Goal: Information Seeking & Learning: Learn about a topic

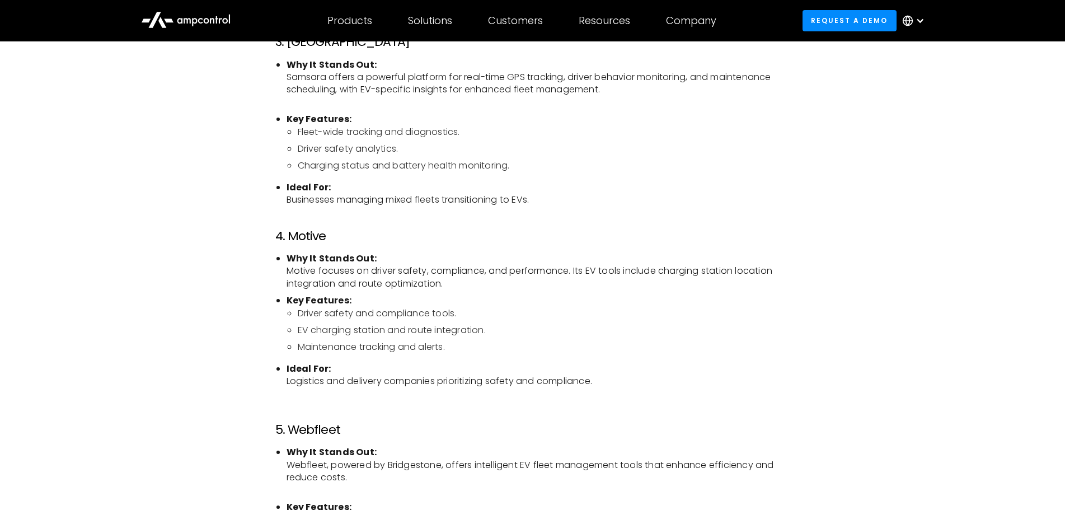
scroll to position [1374, 0]
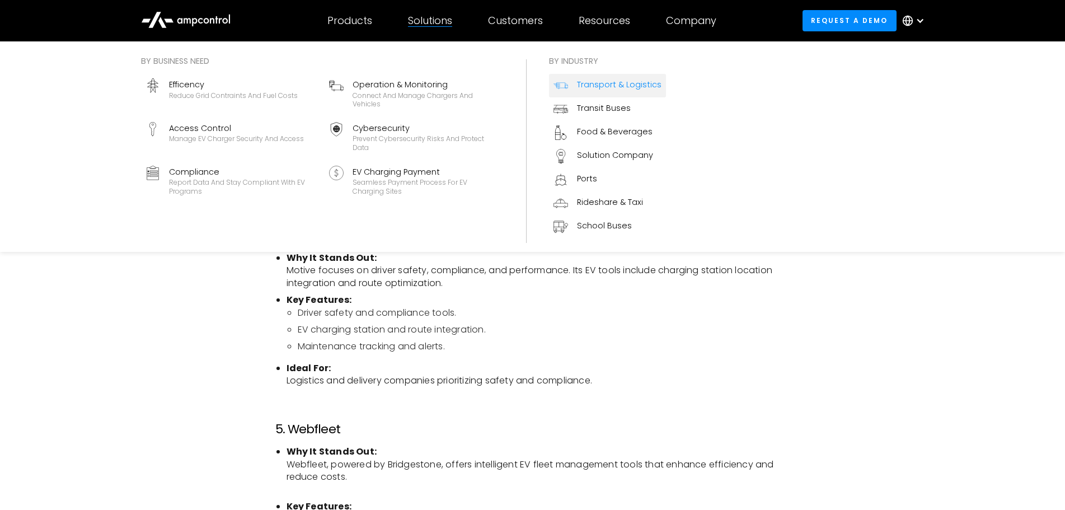
click at [604, 84] on div "Transport & Logistics" at bounding box center [619, 84] width 84 height 12
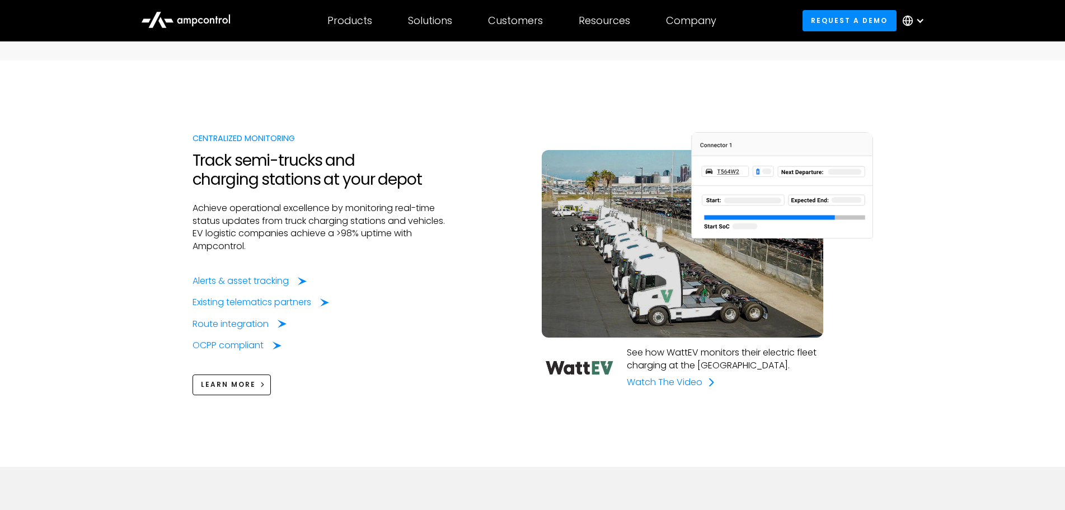
scroll to position [855, 0]
click at [647, 378] on div "Watch The Video" at bounding box center [665, 381] width 76 height 12
click at [917, 210] on div "Centralized Monitoring Track semi-trucks and charging stations at your depot Ac…" at bounding box center [532, 263] width 1065 height 406
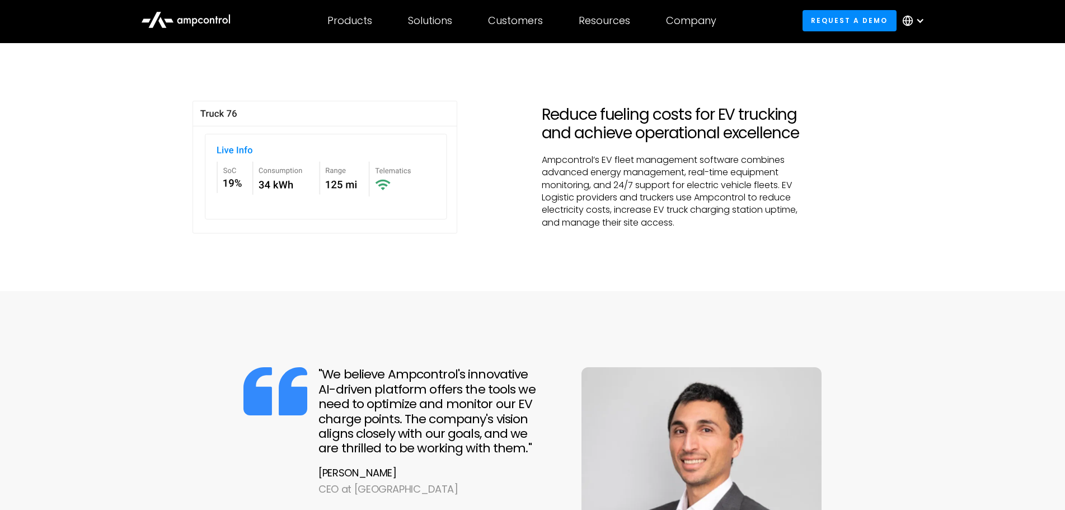
scroll to position [0, 0]
